Goal: Task Accomplishment & Management: Manage account settings

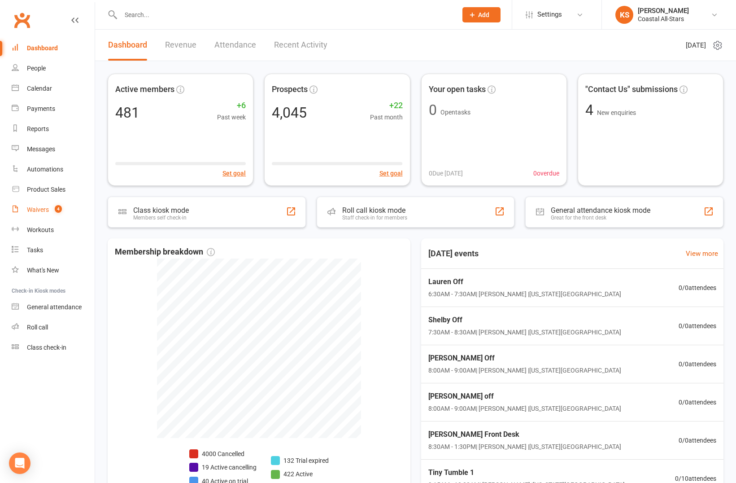
click at [43, 210] on div "Waivers" at bounding box center [38, 209] width 22 height 7
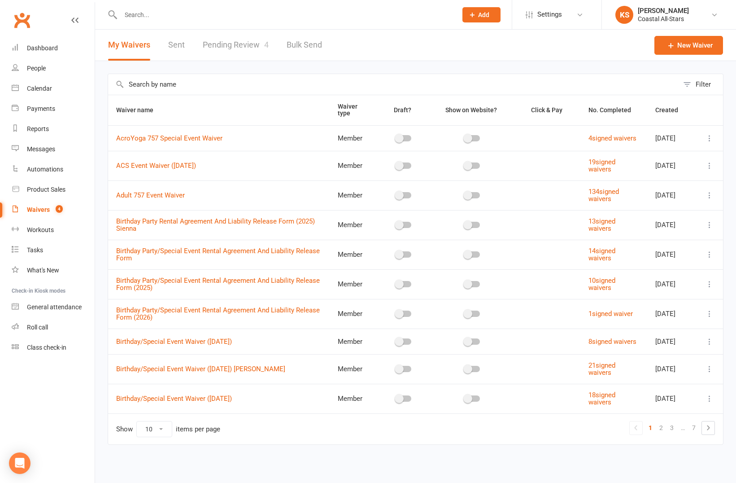
click at [246, 41] on link "Pending Review 4" at bounding box center [236, 45] width 66 height 31
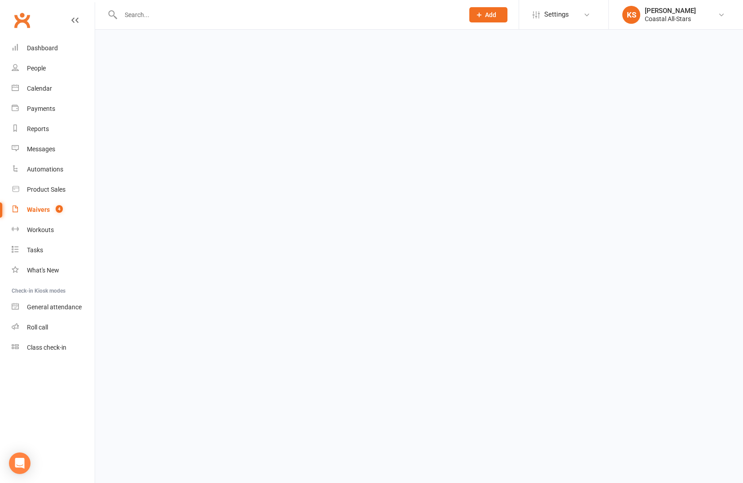
select select "25"
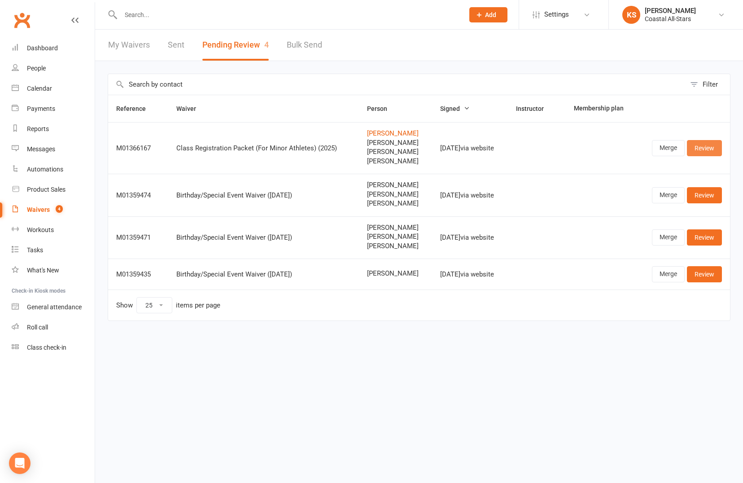
click at [706, 149] on link "Review" at bounding box center [704, 148] width 35 height 16
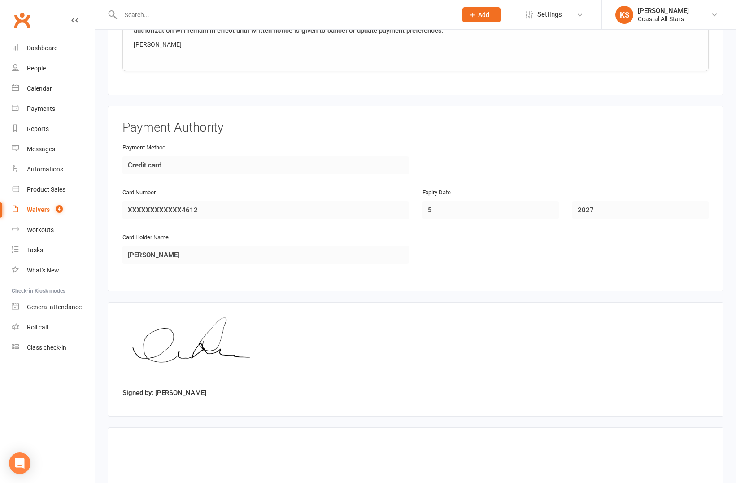
scroll to position [1814, 0]
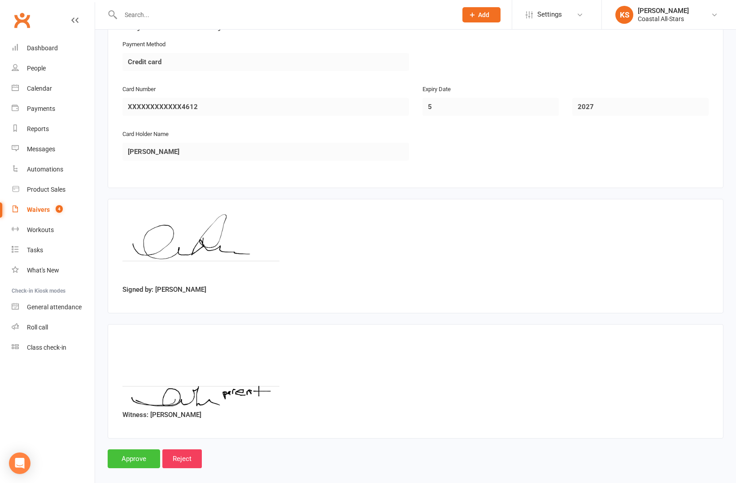
click at [129, 454] on input "Approve" at bounding box center [134, 458] width 52 height 19
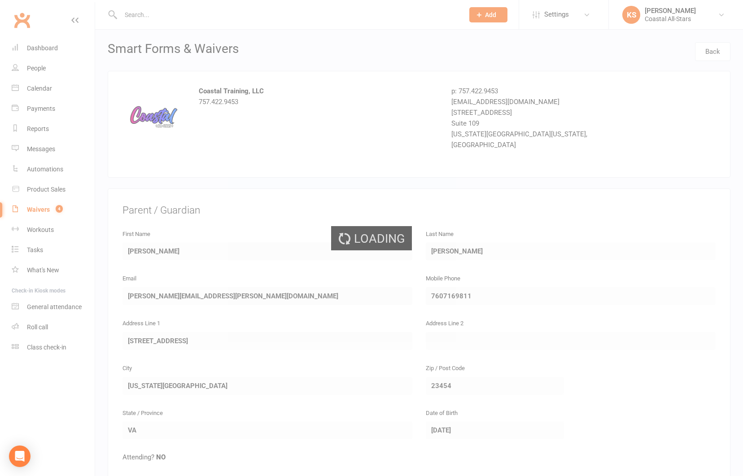
select select "25"
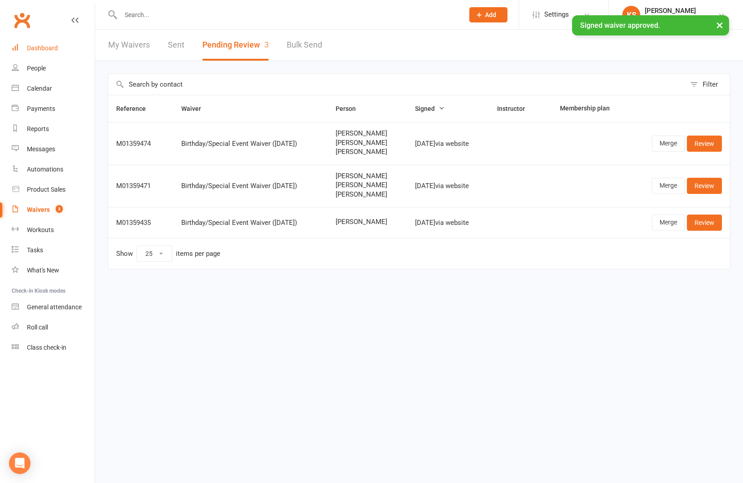
click at [44, 49] on div "Dashboard" at bounding box center [42, 47] width 31 height 7
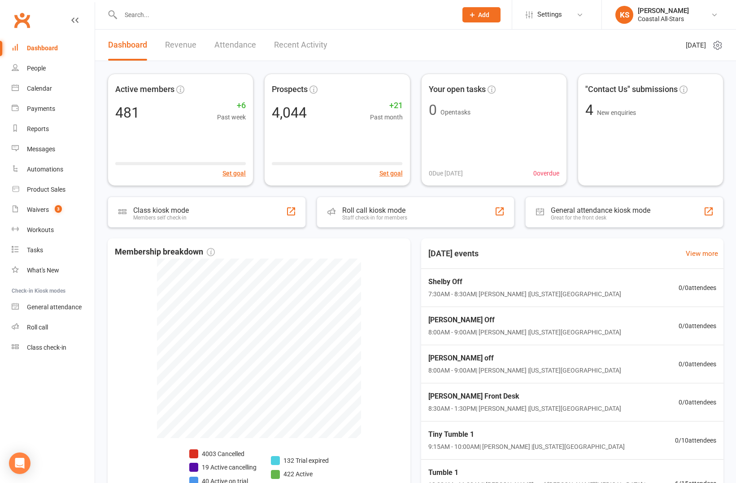
click at [316, 44] on link "Recent Activity" at bounding box center [300, 45] width 53 height 31
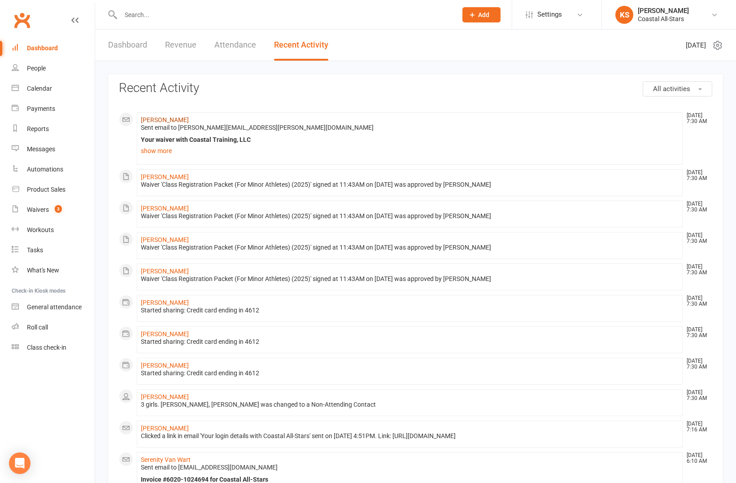
click at [164, 117] on link "[PERSON_NAME]" at bounding box center [165, 119] width 48 height 7
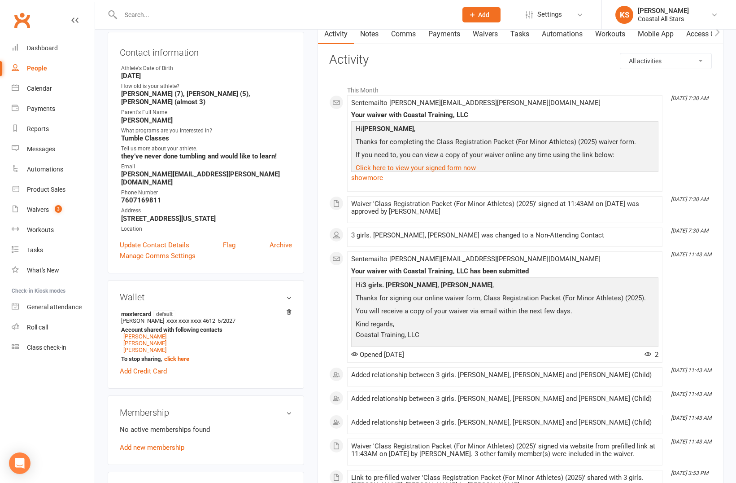
scroll to position [183, 0]
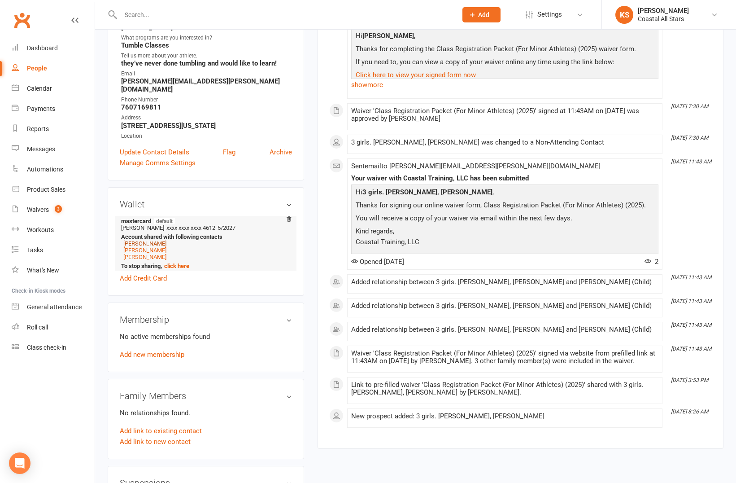
click at [152, 240] on link "[PERSON_NAME]" at bounding box center [144, 243] width 43 height 7
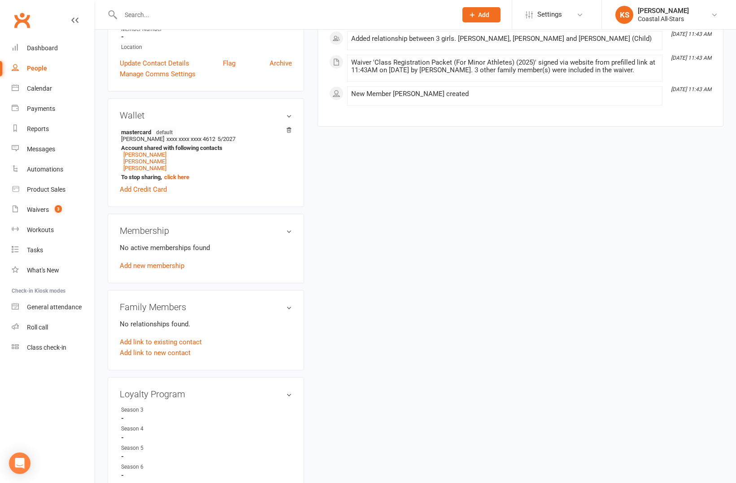
scroll to position [306, 0]
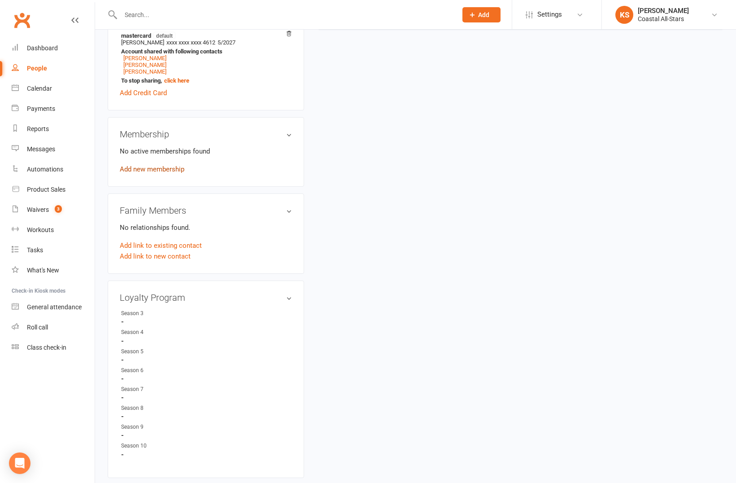
click at [157, 165] on link "Add new membership" at bounding box center [152, 169] width 65 height 8
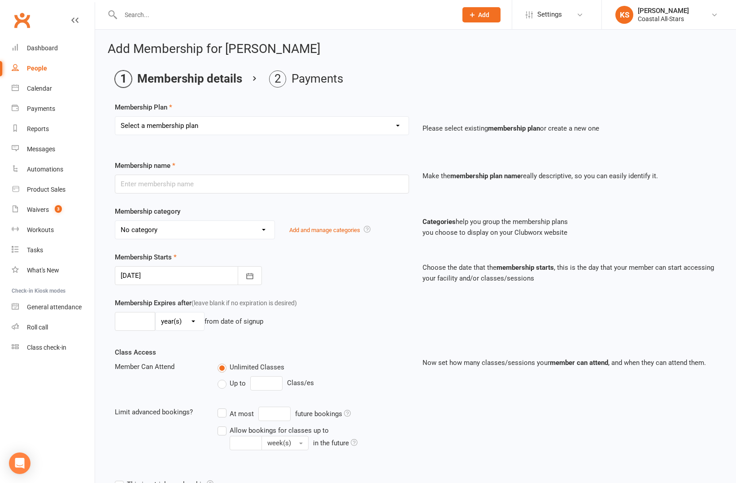
click at [322, 127] on select "Select a membership plan Create new Membership Plan Trial Class Coastal Members…" at bounding box center [261, 126] width 293 height 18
select select "1"
click at [115, 117] on select "Select a membership plan Create new Membership Plan Trial Class Coastal Members…" at bounding box center [261, 126] width 293 height 18
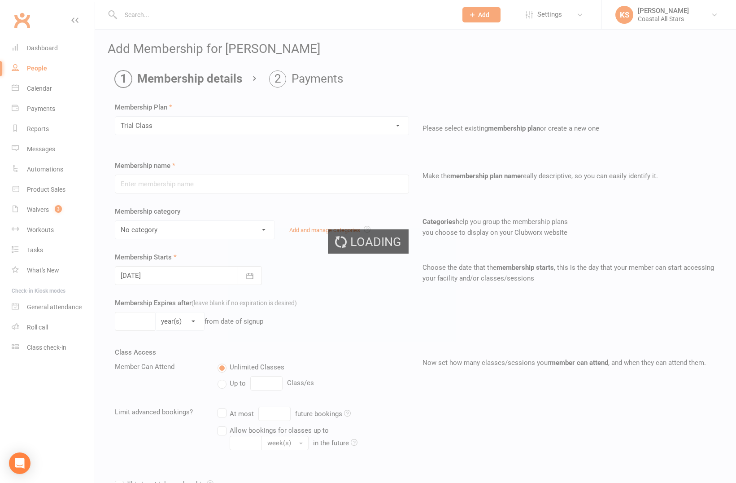
type input "Trial Class"
select select "3"
type input "1"
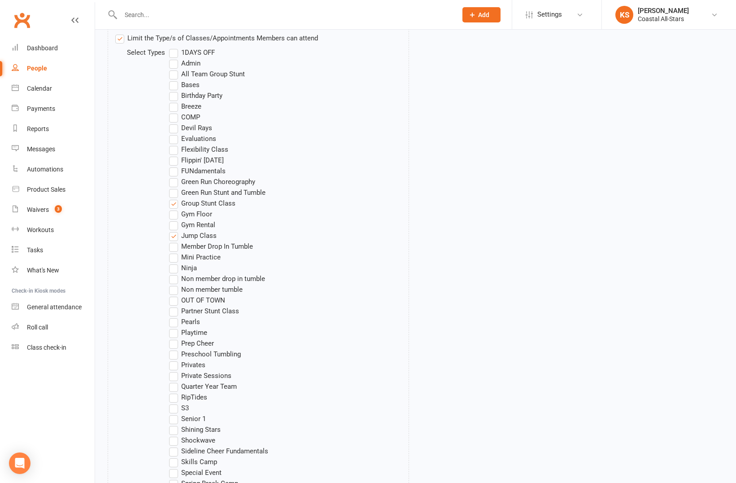
scroll to position [844, 0]
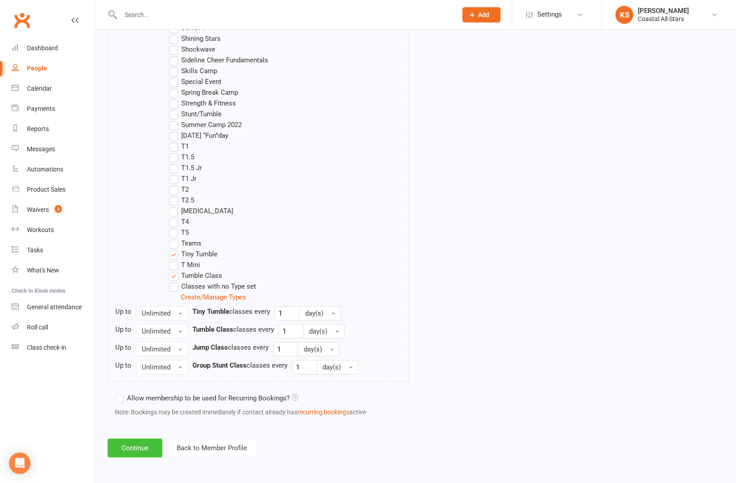
click at [143, 440] on button "Continue" at bounding box center [135, 447] width 55 height 19
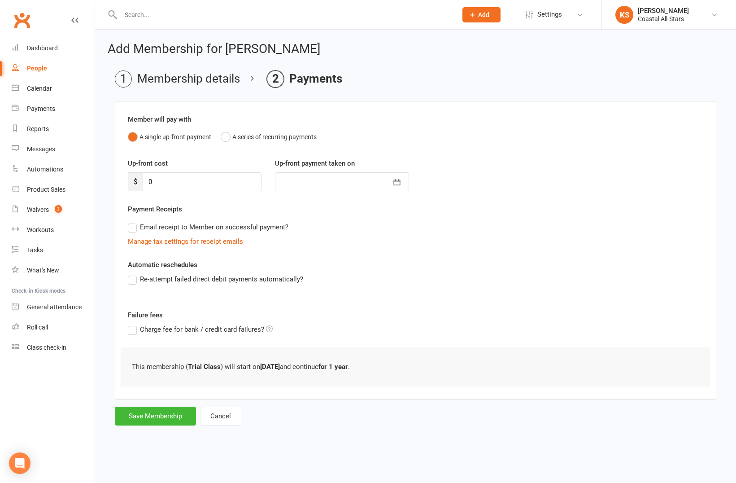
scroll to position [0, 0]
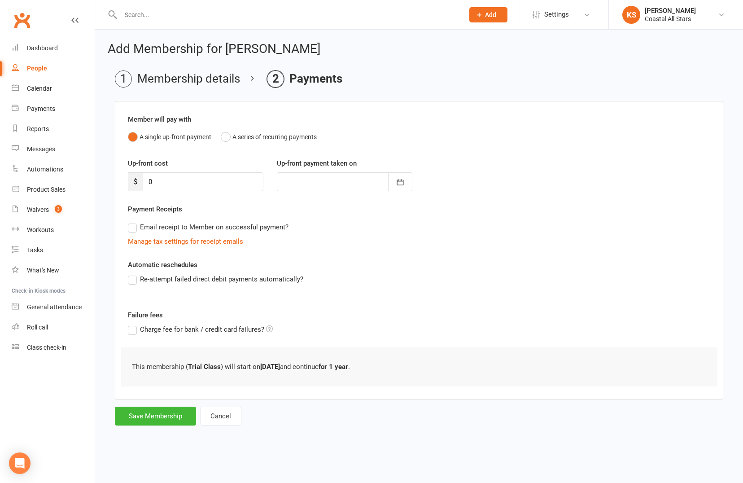
click at [160, 429] on div "Add Membership for [PERSON_NAME] Membership details Payments Member will pay wi…" at bounding box center [419, 235] width 648 height 410
click at [160, 422] on button "Save Membership" at bounding box center [155, 415] width 81 height 19
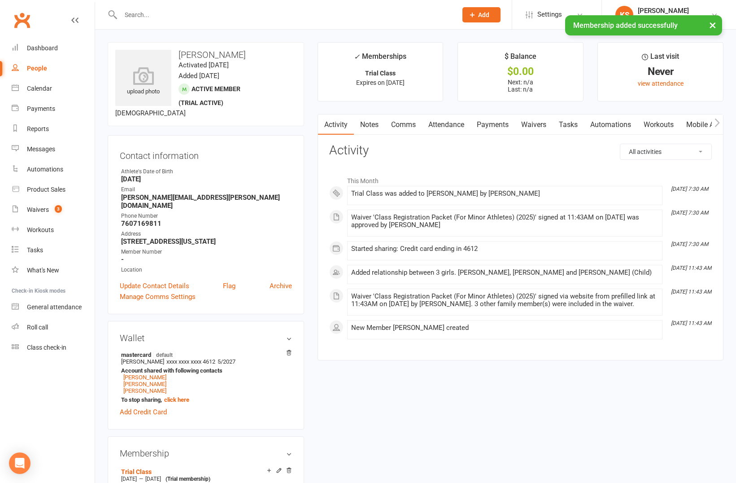
drag, startPoint x: 252, startPoint y: 51, endPoint x: 180, endPoint y: 56, distance: 71.5
click at [180, 56] on h3 "[PERSON_NAME]" at bounding box center [205, 55] width 181 height 10
copy h3 "[PERSON_NAME]"
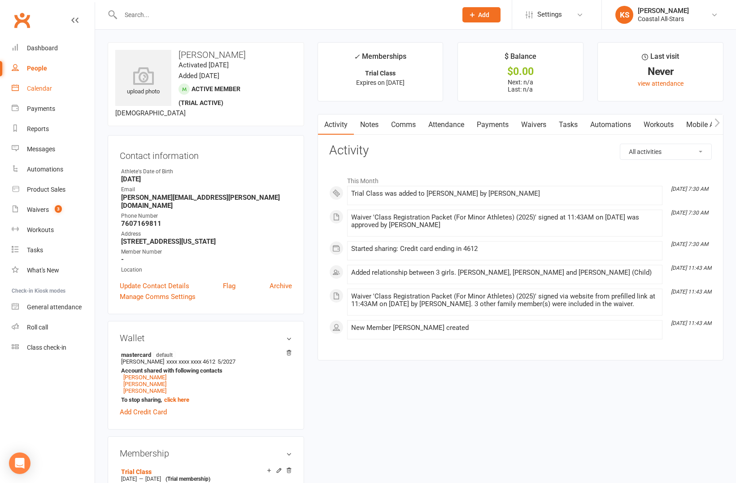
click at [31, 91] on div "Calendar" at bounding box center [39, 88] width 25 height 7
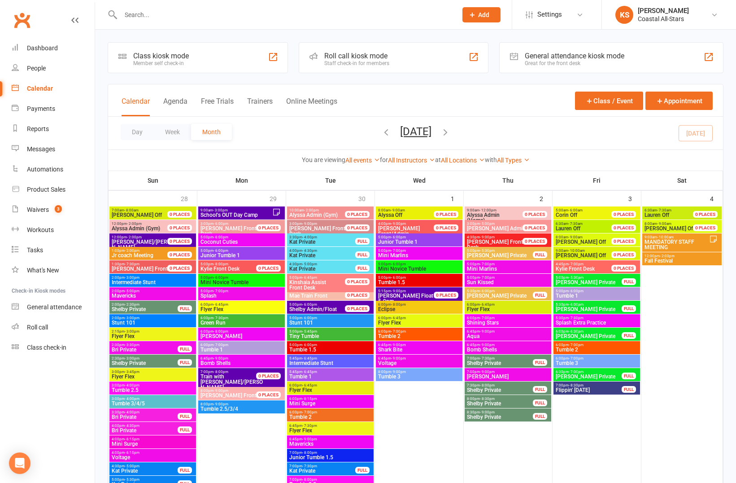
scroll to position [264, 0]
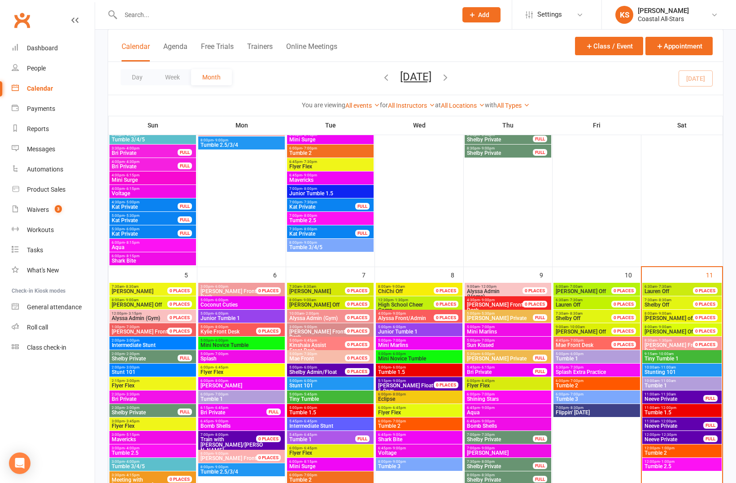
click at [681, 358] on span "Tiny Tumble 1" at bounding box center [682, 358] width 76 height 5
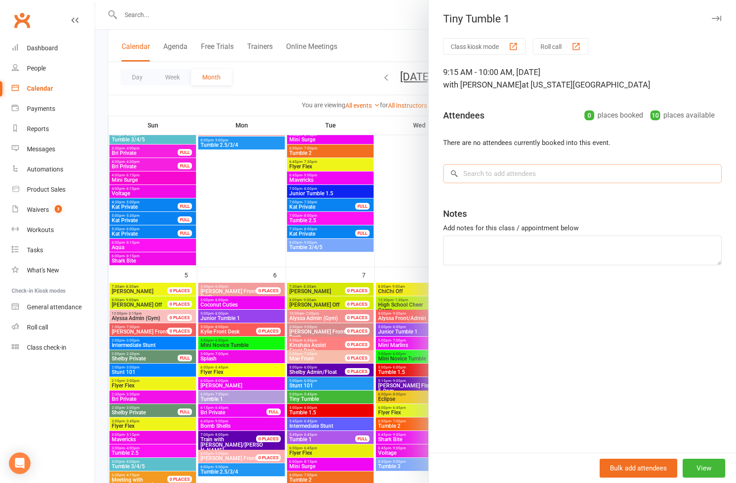
click at [511, 170] on input "search" at bounding box center [582, 173] width 279 height 19
paste input "[PERSON_NAME]"
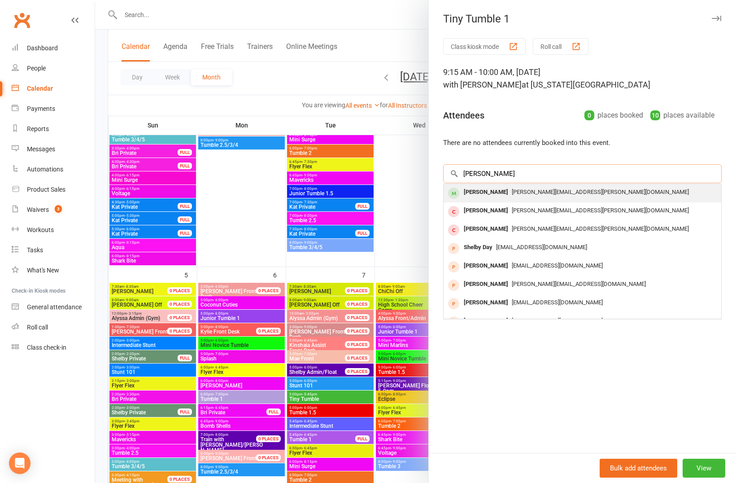
type input "[PERSON_NAME]"
click at [548, 189] on span "[PERSON_NAME][EMAIL_ADDRESS][PERSON_NAME][DOMAIN_NAME]" at bounding box center [600, 191] width 177 height 7
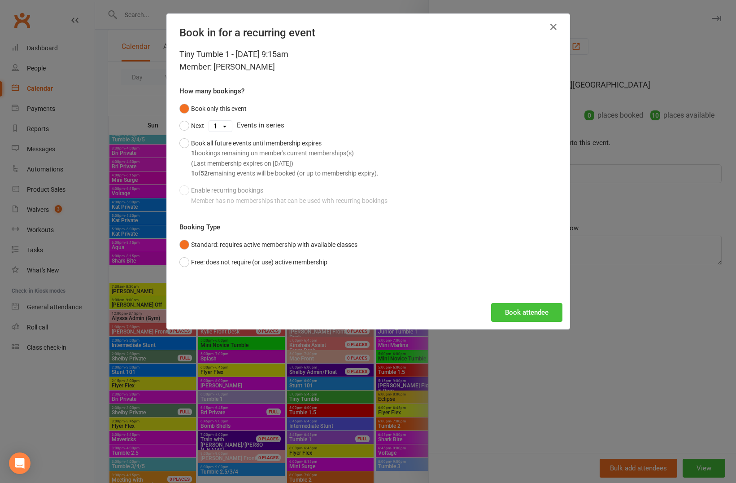
click at [528, 319] on button "Book attendee" at bounding box center [526, 312] width 71 height 19
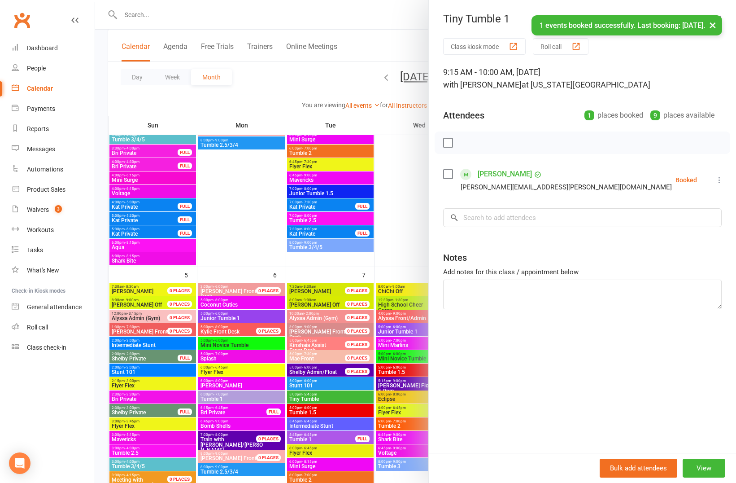
click at [410, 252] on div at bounding box center [415, 241] width 641 height 483
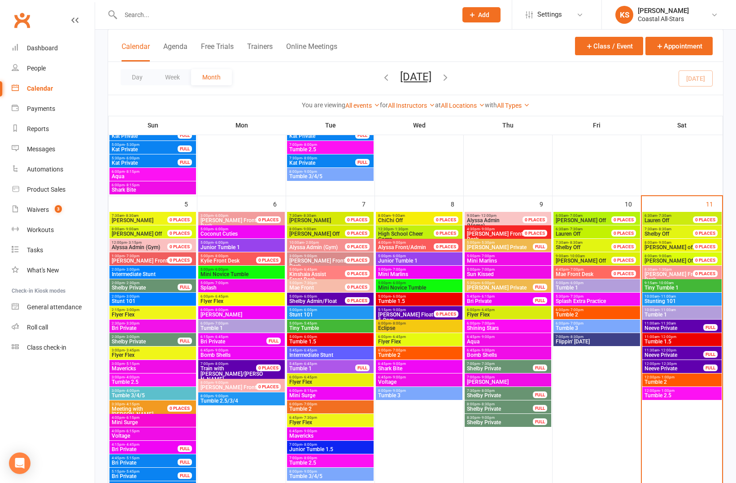
scroll to position [590, 0]
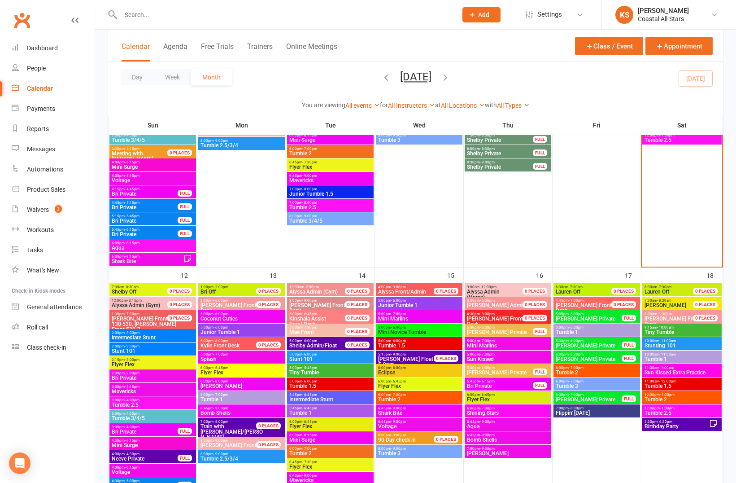
click at [402, 328] on span "- 6:00pm" at bounding box center [398, 327] width 15 height 4
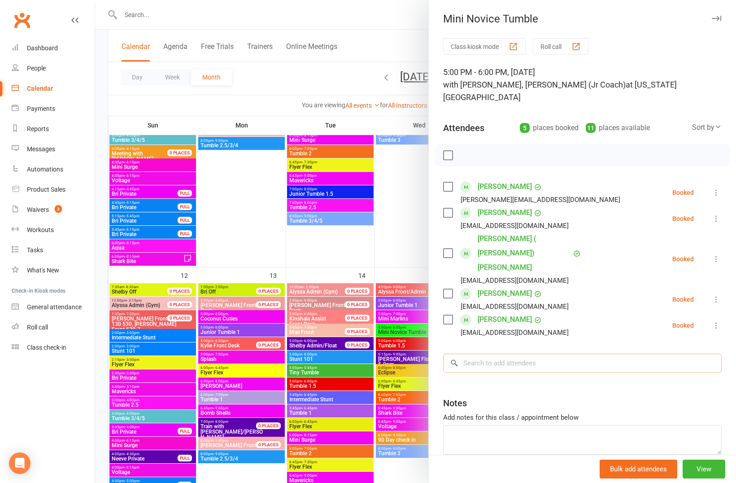
click at [488, 354] on input "search" at bounding box center [582, 363] width 279 height 19
paste input "[PERSON_NAME]"
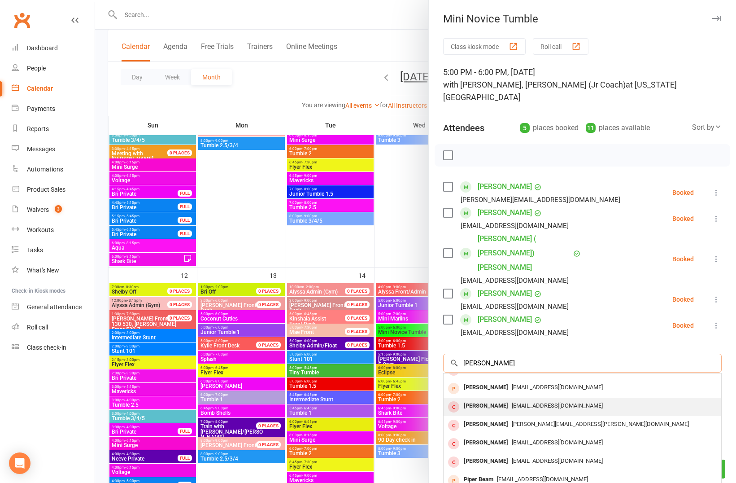
scroll to position [4, 0]
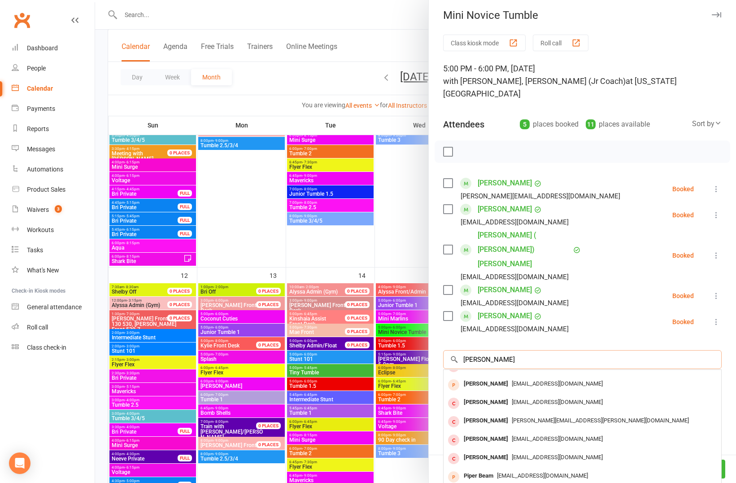
type input "[PERSON_NAME]"
click at [419, 261] on div at bounding box center [415, 241] width 641 height 483
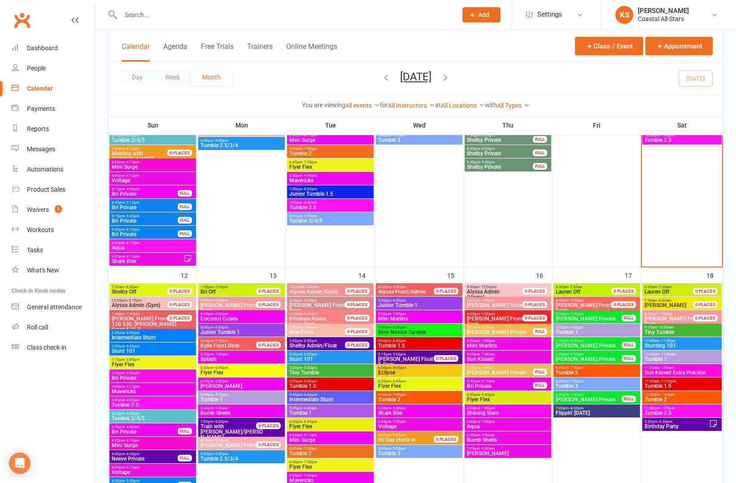
click at [334, 16] on input "text" at bounding box center [284, 15] width 333 height 13
paste input "[PERSON_NAME][EMAIL_ADDRESS][DOMAIN_NAME]"
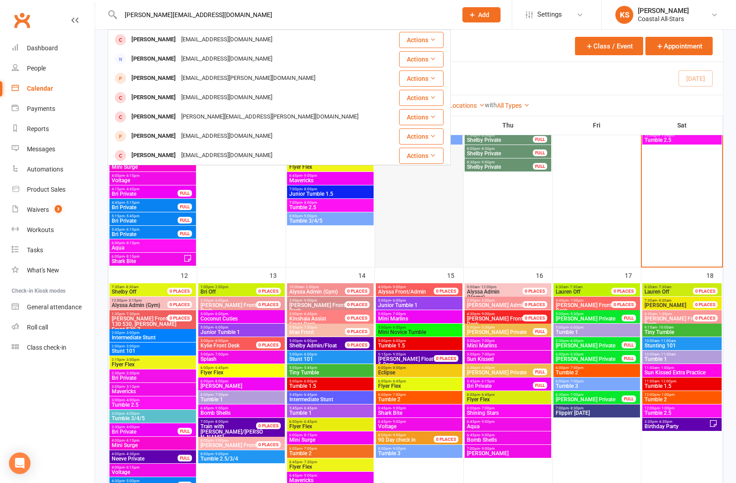
type input "[PERSON_NAME][EMAIL_ADDRESS][DOMAIN_NAME]"
click at [395, 228] on div at bounding box center [419, 111] width 87 height 310
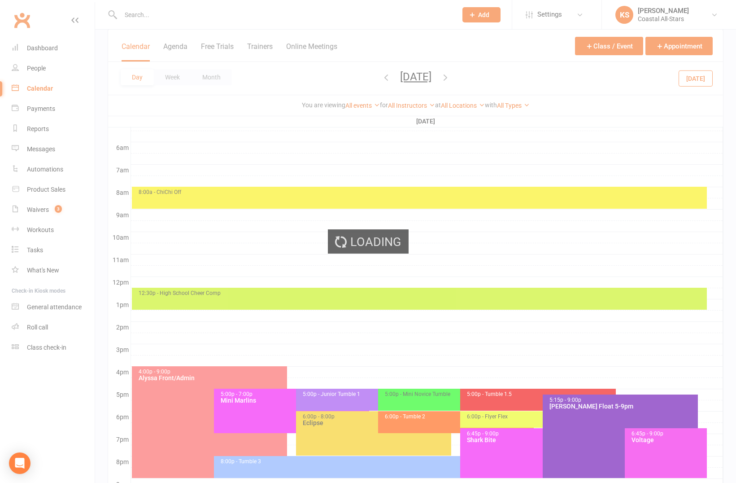
scroll to position [0, 0]
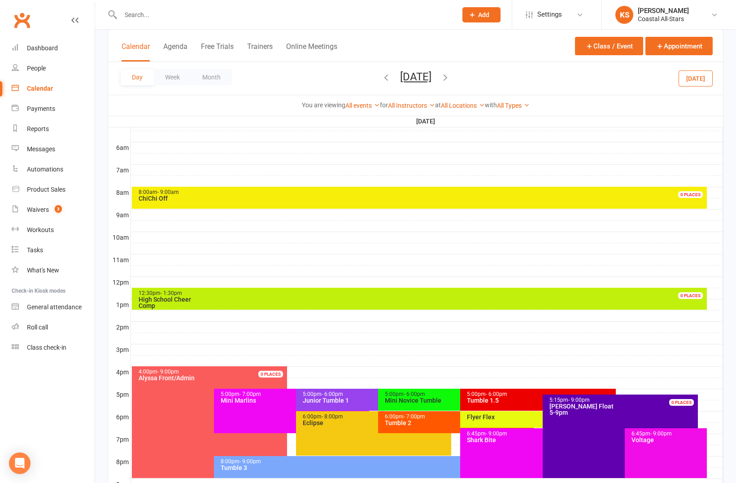
click at [216, 20] on input "text" at bounding box center [284, 15] width 333 height 13
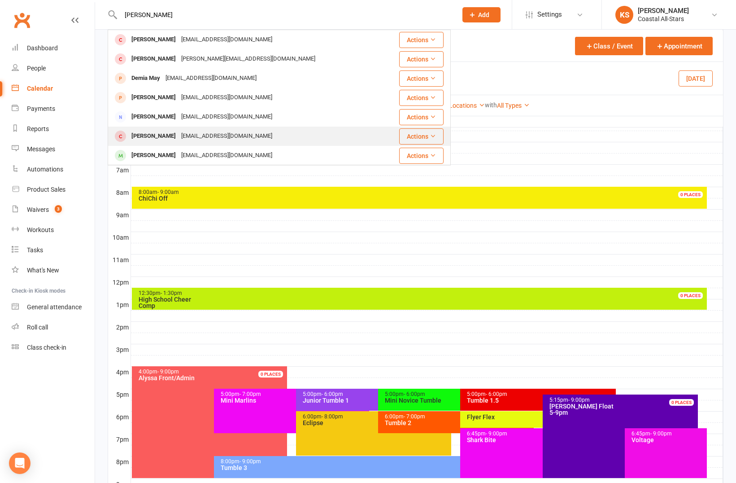
scroll to position [249, 0]
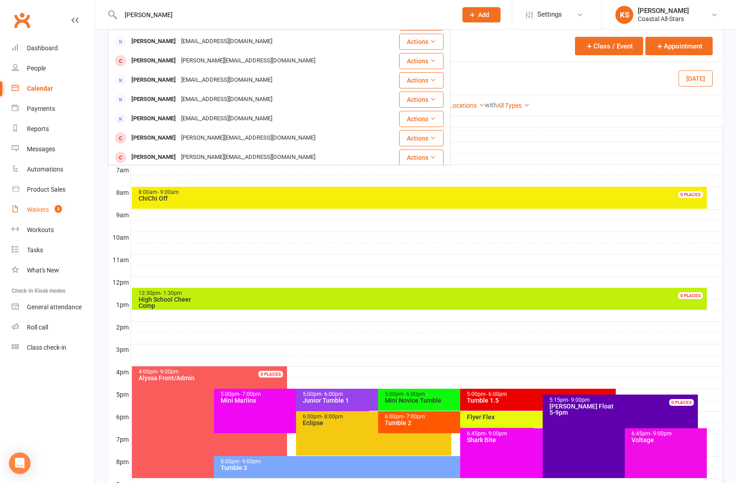
type input "[PERSON_NAME]"
click at [37, 212] on div "Waivers" at bounding box center [38, 209] width 22 height 7
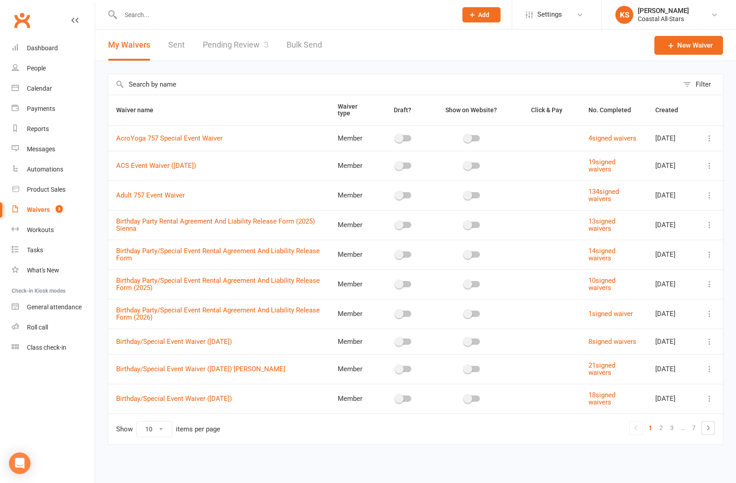
click at [179, 89] on input "text" at bounding box center [393, 84] width 571 height 21
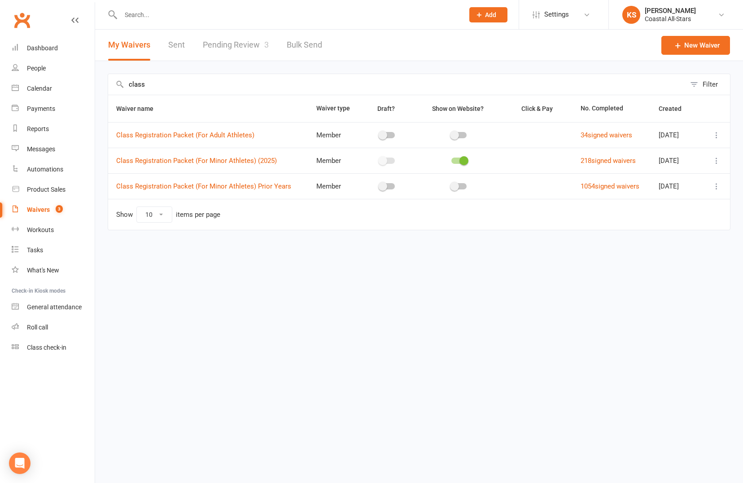
type input "class"
click at [718, 159] on icon at bounding box center [716, 160] width 9 height 9
click at [681, 210] on link "Copy external link to clipboard" at bounding box center [668, 214] width 105 height 18
